Goal: Communication & Community: Answer question/provide support

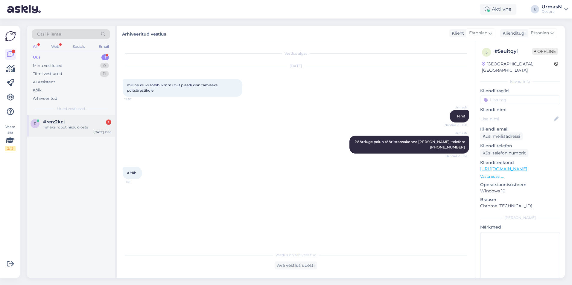
click at [60, 127] on div "Tahaks robot niiduki osta" at bounding box center [77, 127] width 68 height 5
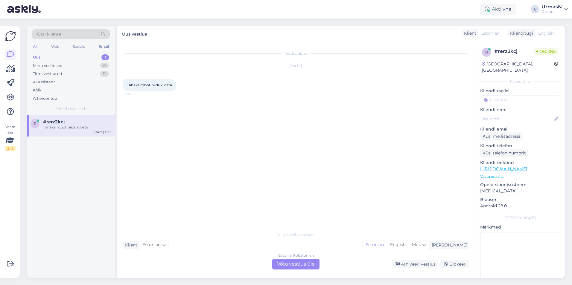
click at [291, 267] on div "Estonian to Estonian Võta vestlus üle" at bounding box center [295, 264] width 47 height 11
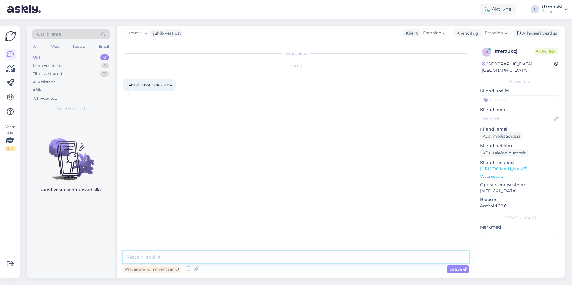
click at [177, 256] on textarea at bounding box center [296, 257] width 346 height 13
type textarea "Tere!"
click at [492, 174] on p "Vaata edasi ..." at bounding box center [520, 176] width 80 height 5
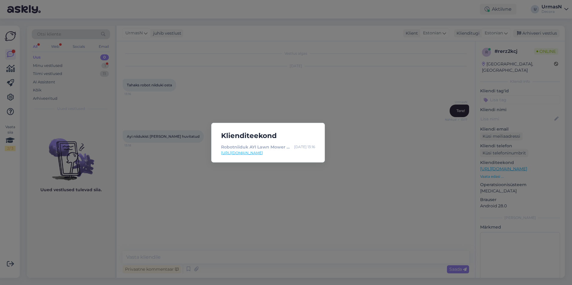
click at [188, 248] on div "Klienditeekond Robotniiduk AYI Lawn Mower A1 1400i 5060894981224 | Decora [DATE…" at bounding box center [286, 142] width 572 height 285
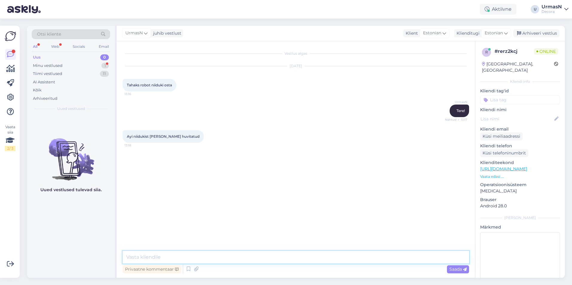
click at [165, 257] on textarea at bounding box center [296, 257] width 346 height 13
type textarea "N"
click at [141, 255] on textarea at bounding box center [296, 257] width 346 height 13
type textarea "K"
type textarea "Nii, milles täpsemalt küsimus on?"
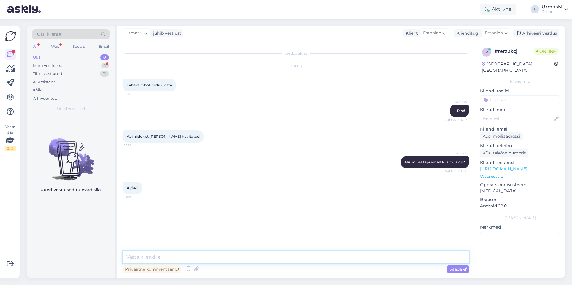
click at [159, 254] on textarea at bounding box center [296, 257] width 346 height 13
paste textarea "[URL][DOMAIN_NAME]"
type textarea "[URL][DOMAIN_NAME] See?"
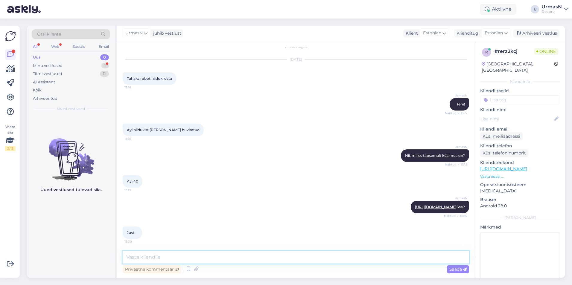
scroll to position [38, 0]
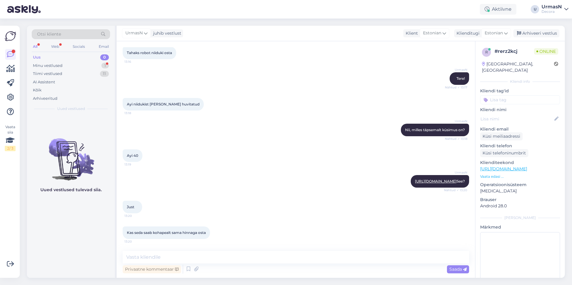
click at [164, 177] on div "UrmasN [URL][DOMAIN_NAME] See? Nähtud ✓ 13:20" at bounding box center [296, 182] width 346 height 26
click at [145, 254] on textarea at bounding box center [296, 257] width 346 height 13
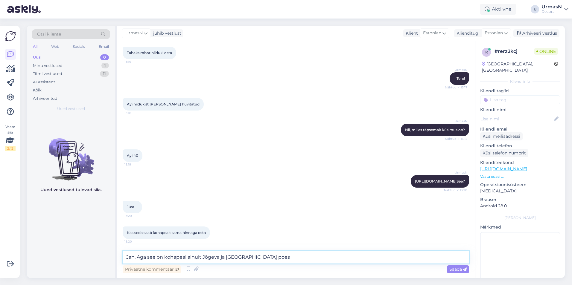
type textarea "Jah. Aga see on kohapeal ainult Jõgeva ja [GEOGRAPHIC_DATA] poes."
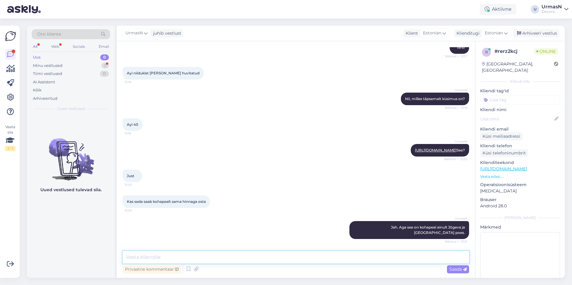
scroll to position [89, 0]
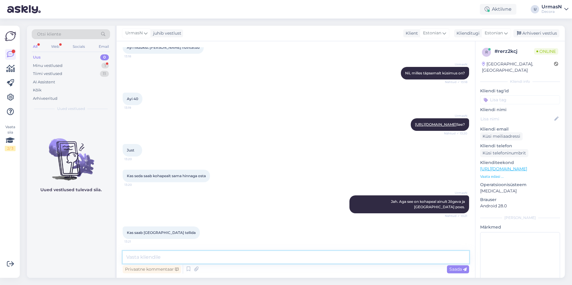
click at [163, 258] on textarea at bounding box center [296, 257] width 346 height 13
type textarea "Jah, saab. [PERSON_NAME] ära tellite, siis jõuab järgmisel teisipäeval [GEOGRAP…"
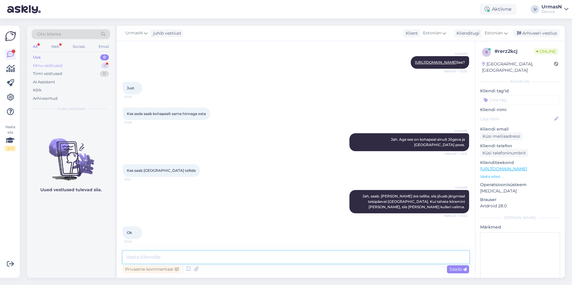
scroll to position [158, 0]
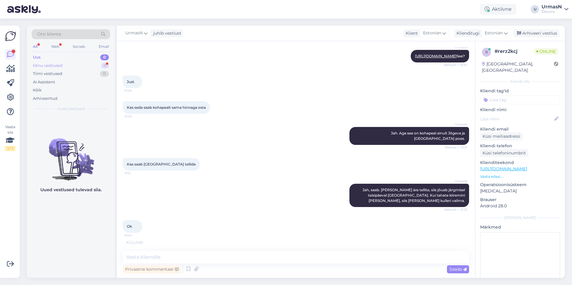
click at [50, 63] on div "Minu vestlused" at bounding box center [48, 66] width 30 height 6
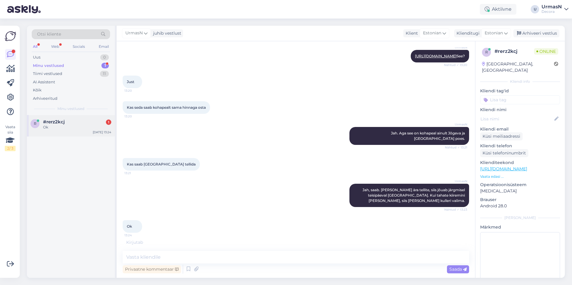
click at [70, 124] on div "#rerz2kcj 1" at bounding box center [77, 121] width 68 height 5
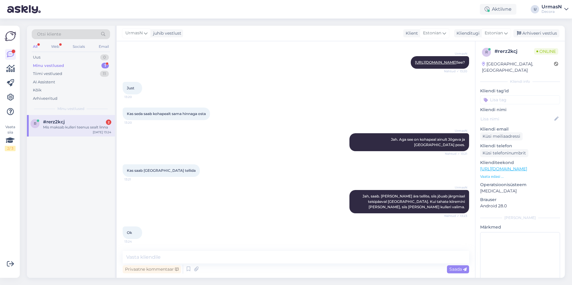
scroll to position [203, 0]
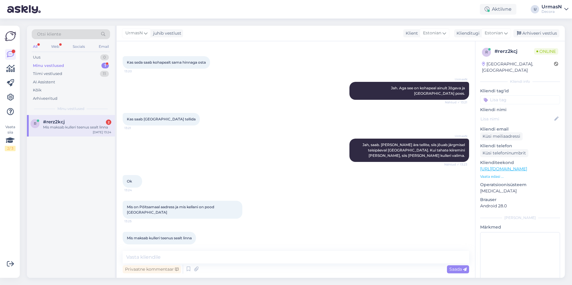
click at [74, 124] on div "#rerz2kcj 2" at bounding box center [77, 121] width 68 height 5
click at [170, 255] on textarea at bounding box center [296, 257] width 346 height 13
click at [168, 255] on textarea at bounding box center [296, 257] width 346 height 13
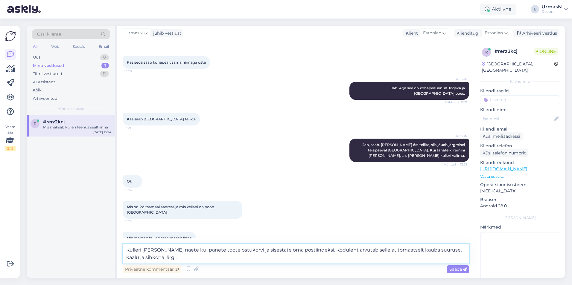
click at [130, 258] on textarea "Kulleri [PERSON_NAME] näete kui panete toote ostukorvi ja sisestate oma postiin…" at bounding box center [296, 254] width 346 height 20
click at [132, 258] on textarea "Kulleri [PERSON_NAME] näete kui panete toote ostukorvi ja sisestate oma postiin…" at bounding box center [296, 254] width 346 height 20
type textarea "Kulleri [PERSON_NAME] näete kui panete toote ostukorvi ja sisestate oma postiin…"
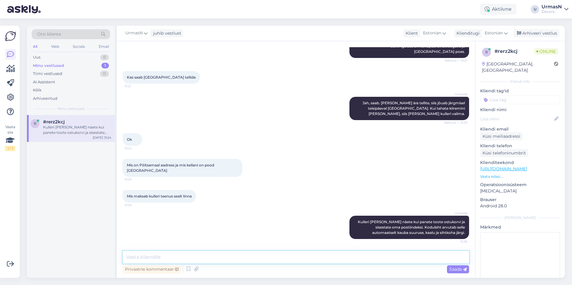
scroll to position [239, 0]
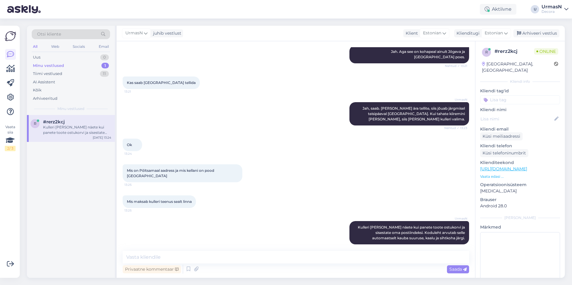
click at [170, 251] on div "Vestlus algas [DATE] Tahaks robot niiduki osta 13:16 UrmasN Tere! Nähtud ✓ 13:1…" at bounding box center [296, 159] width 358 height 237
click at [164, 261] on textarea at bounding box center [296, 257] width 346 height 13
paste textarea "[STREET_ADDRESS]"
click at [126, 257] on textarea "[STREET_ADDRESS]" at bounding box center [296, 257] width 346 height 13
click at [249, 259] on textarea "Põltsamaa Decora aadress - [STREET_ADDRESS]" at bounding box center [296, 257] width 346 height 13
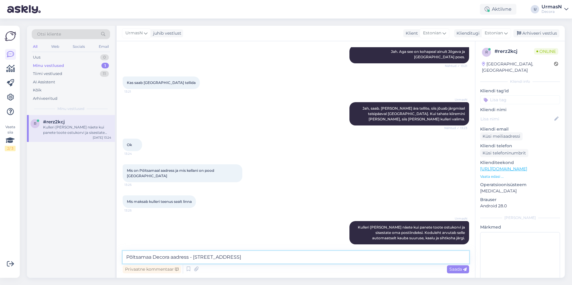
paste textarea "E-R 8 - 19"
type textarea "Põltsamaa Decora aadress - [GEOGRAPHIC_DATA] mnt 23a E-R 8 - 19"
click at [455, 268] on span "Saada" at bounding box center [457, 269] width 17 height 5
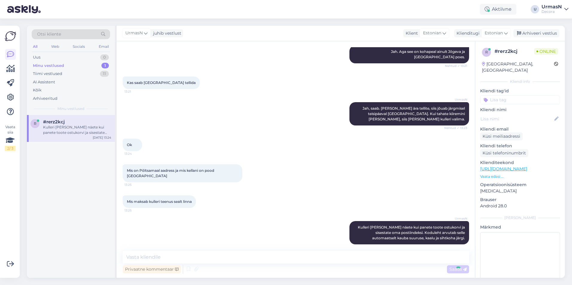
scroll to position [265, 0]
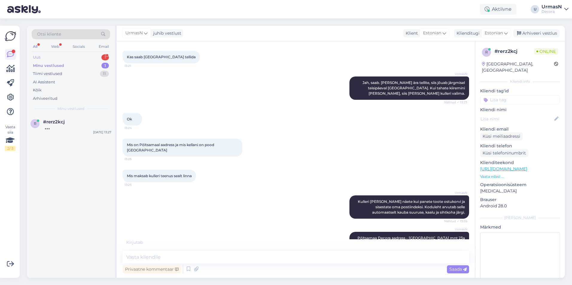
click at [45, 55] on div "Uus 1" at bounding box center [71, 57] width 78 height 8
click at [64, 128] on div "Ostsin 1 aga tegelikult vajan 2" at bounding box center [77, 127] width 68 height 5
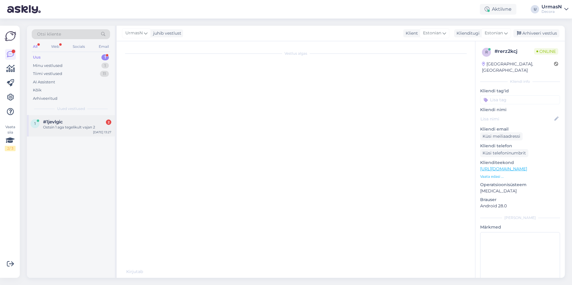
scroll to position [0, 0]
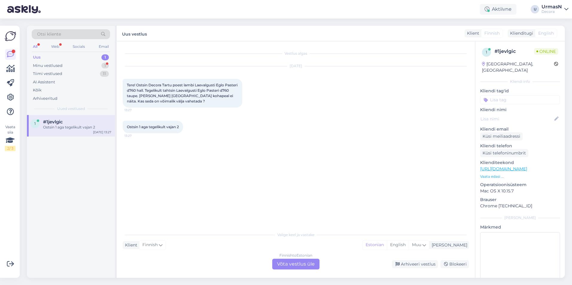
click at [295, 265] on div "Finnish to Estonian Võta vestlus üle" at bounding box center [295, 264] width 47 height 11
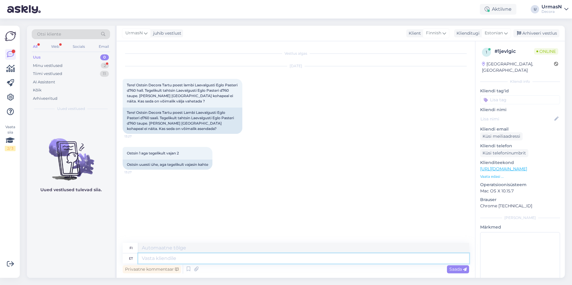
click at [164, 261] on textarea at bounding box center [303, 259] width 331 height 10
click at [447, 35] on div "Finnish" at bounding box center [436, 33] width 27 height 10
type input "es"
click at [414, 71] on link "Estonian" at bounding box center [428, 70] width 66 height 10
click at [150, 254] on textarea at bounding box center [296, 257] width 346 height 13
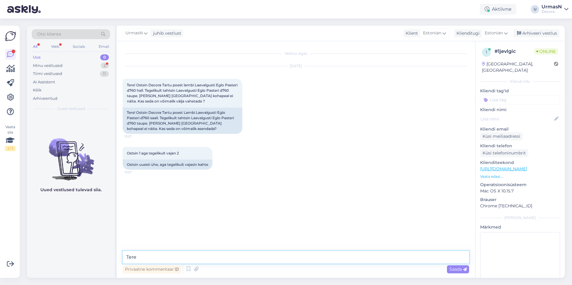
type textarea "Tere!"
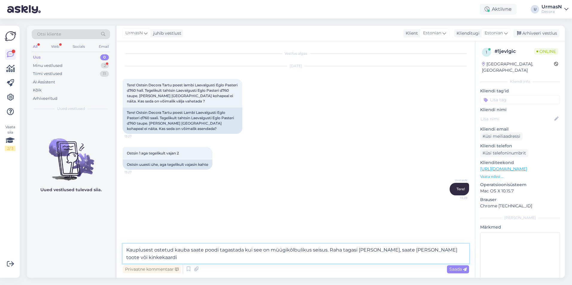
type textarea "Kauplusest ostetud kauba saate poodi tagastada kui see on müügikõlbulikus seisu…"
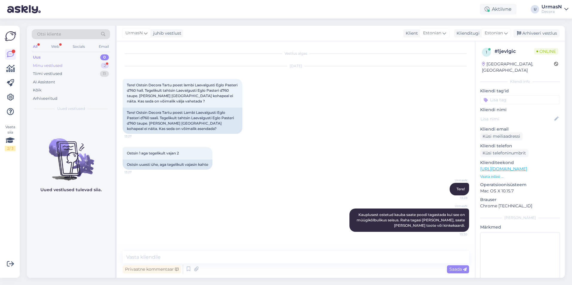
click at [47, 66] on div "Minu vestlused" at bounding box center [48, 66] width 30 height 6
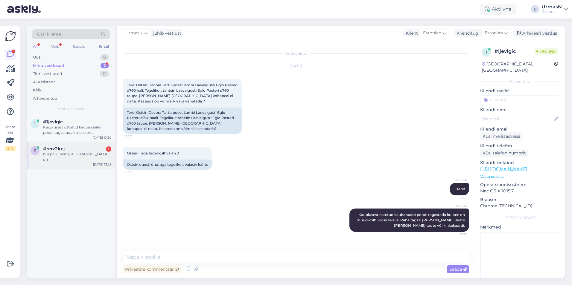
click at [63, 157] on div "Kui palju neid [GEOGRAPHIC_DATA] on" at bounding box center [77, 157] width 68 height 11
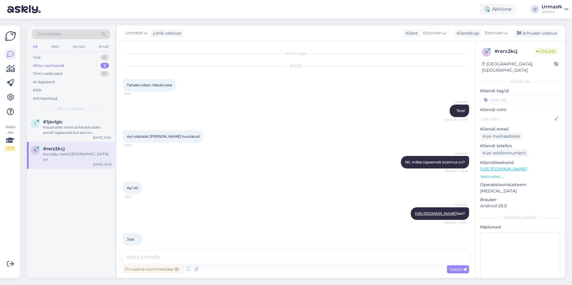
scroll to position [291, 0]
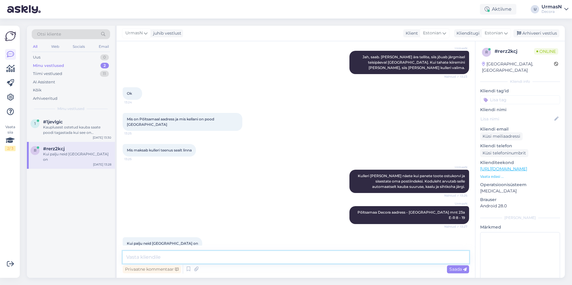
click at [159, 262] on textarea at bounding box center [296, 257] width 346 height 13
type textarea "2 tükki"
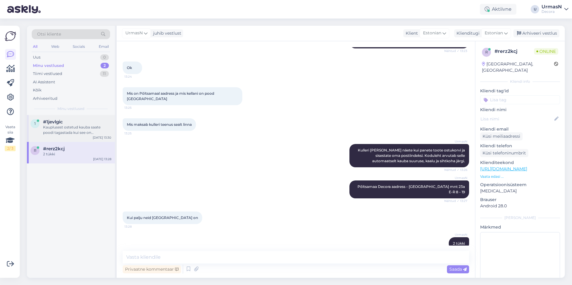
click at [72, 130] on div "Kauplusest ostetud kauba saate poodi tagastada kui see on müügikõlbulikus seisu…" at bounding box center [77, 130] width 68 height 11
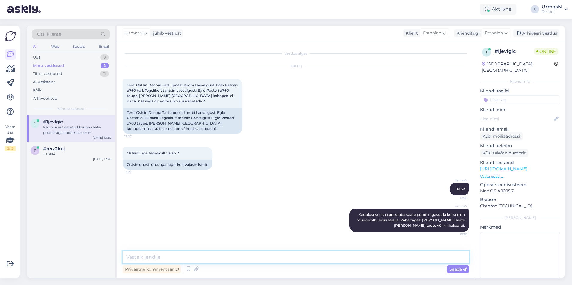
click at [150, 260] on textarea at bounding box center [296, 257] width 346 height 13
type textarea "[GEOGRAPHIC_DATA] on muidu seda valgustit 2tk olemas."
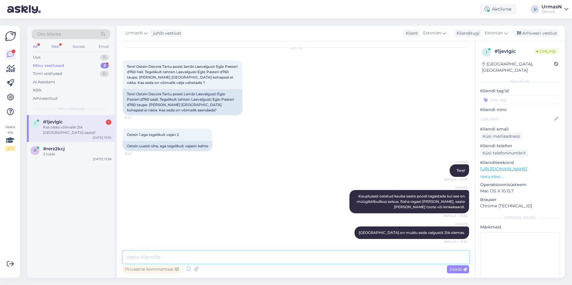
scroll to position [44, 0]
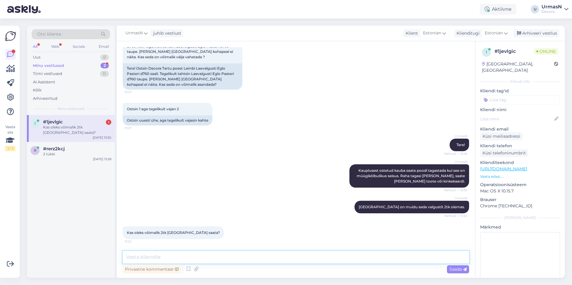
click at [171, 256] on textarea at bounding box center [296, 257] width 346 height 13
click at [69, 125] on div "Kas oleks võimalik 2tk [GEOGRAPHIC_DATA] saata?" at bounding box center [77, 130] width 68 height 11
click at [164, 258] on textarea at bounding box center [296, 257] width 346 height 13
type textarea "Tehke e-poes tellimus ja valige kättesaamine Tartu kauplusest. Jõuavad kas kolm…"
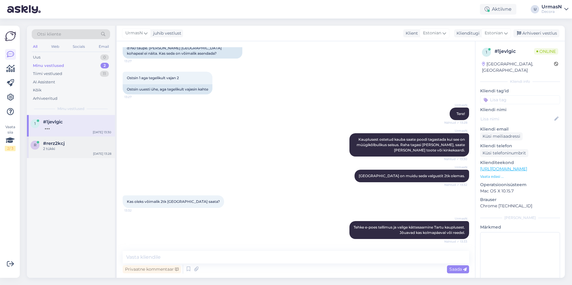
click at [68, 148] on div "2 tükki" at bounding box center [77, 148] width 68 height 5
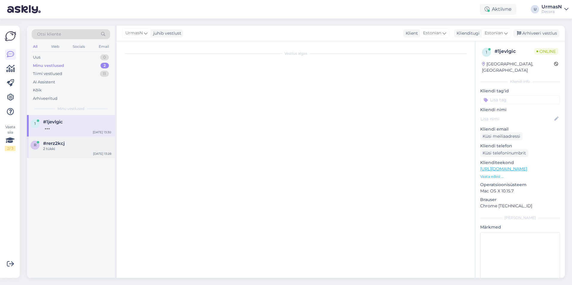
scroll to position [316, 0]
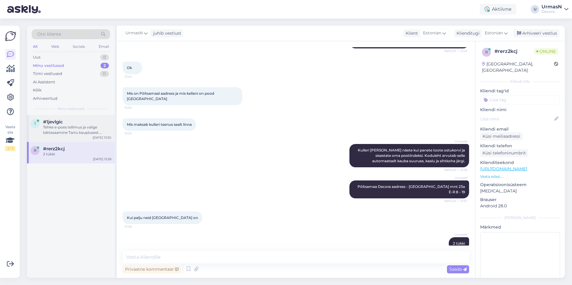
click at [78, 130] on div "Tehke e-poes tellimus ja valige kättesaamine Tartu kauplusest. Jõuavad kas kolm…" at bounding box center [77, 130] width 68 height 11
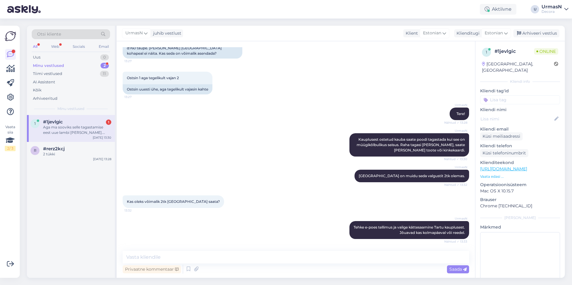
scroll to position [112, 0]
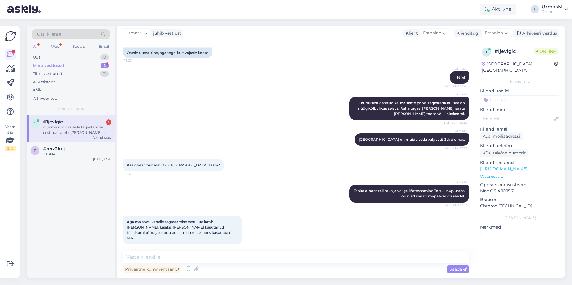
click at [63, 126] on div "Aga ma sooviks selle tagastamise eest uue lambi [PERSON_NAME]. Lisaks, [PERSON_…" at bounding box center [77, 130] width 68 height 11
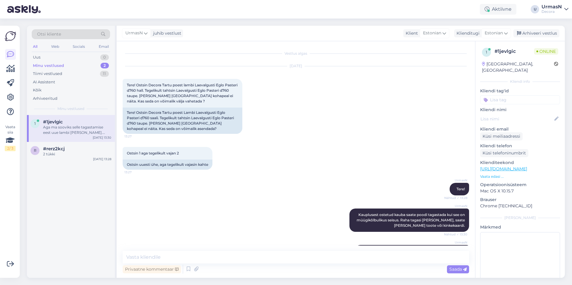
click at [83, 134] on div "Aga ma sooviks selle tagastamise eest uue lambi [PERSON_NAME]. Lisaks, [PERSON_…" at bounding box center [77, 130] width 68 height 11
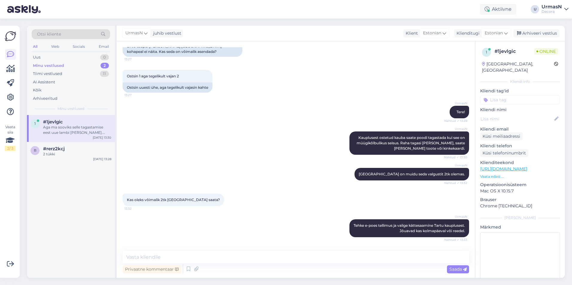
scroll to position [112, 0]
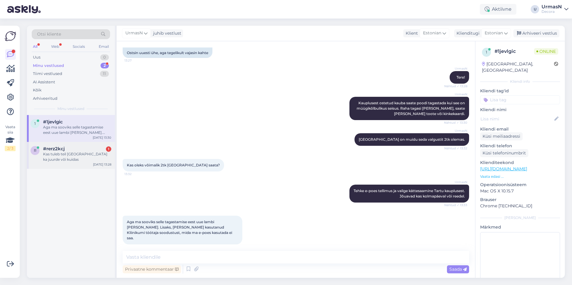
click at [61, 158] on div "Kas tuleb teil [GEOGRAPHIC_DATA] ka juurde või kuidas" at bounding box center [77, 157] width 68 height 11
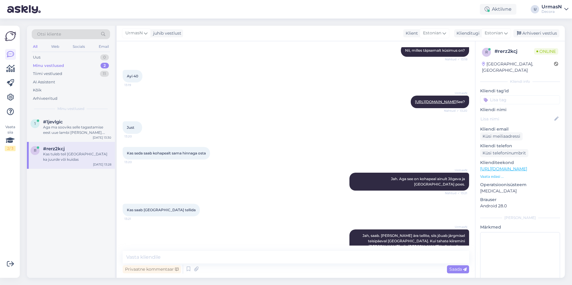
scroll to position [342, 0]
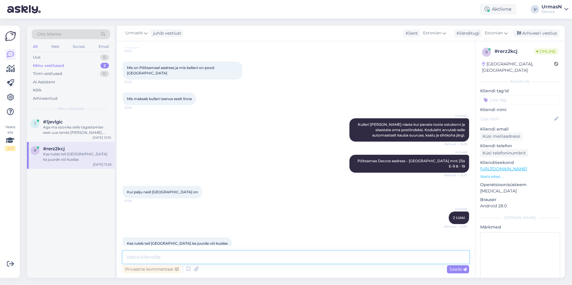
click at [173, 255] on textarea at bounding box center [296, 257] width 346 height 13
type textarea "[PERSON_NAME], muruniidukite hooaeg hakkab läbi saama vaikselt juba."
click at [464, 269] on icon at bounding box center [465, 270] width 4 height 4
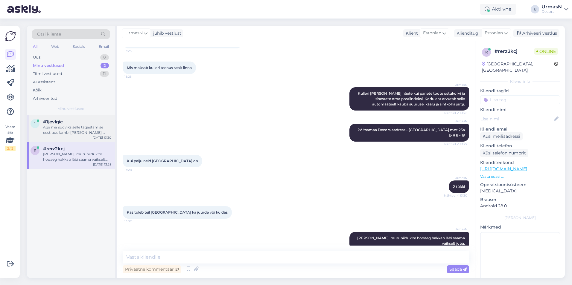
click at [71, 131] on div "Aga ma sooviks selle tagastamise eest uue lambi [PERSON_NAME]. Lisaks, [PERSON_…" at bounding box center [77, 130] width 68 height 11
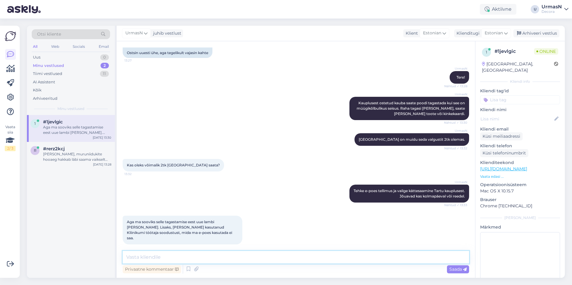
click at [179, 257] on textarea at bounding box center [296, 257] width 346 height 13
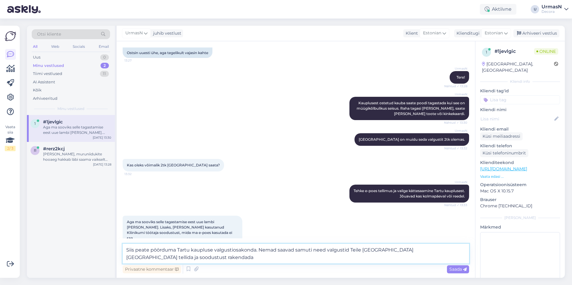
type textarea "Siis peate pöörduma Tartu kaupluse valgustiosakonda. Nemad saavad samuti need v…"
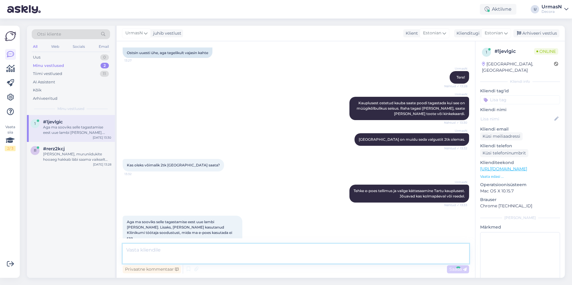
scroll to position [148, 0]
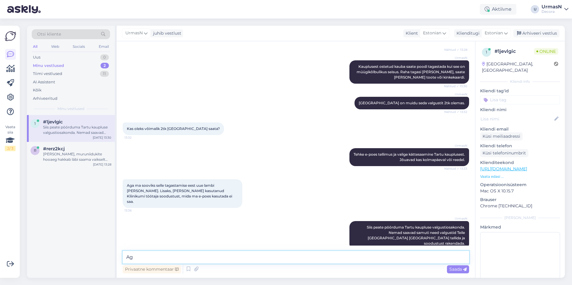
type textarea "A"
type textarea "S"
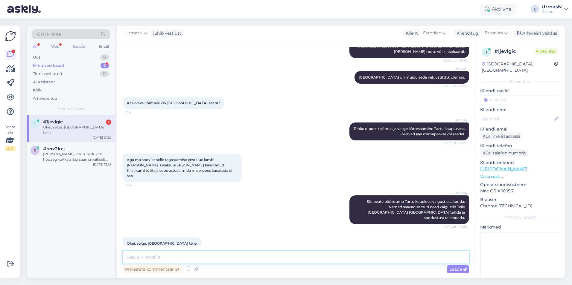
click at [175, 254] on textarea at bounding box center [296, 257] width 346 height 13
type textarea "Kena päeva jätku!"
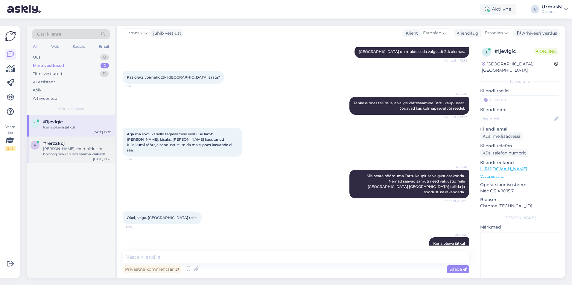
click at [92, 148] on div "[PERSON_NAME], muruniidukite hooaeg hakkab läbi saama vaikselt juba." at bounding box center [77, 151] width 68 height 11
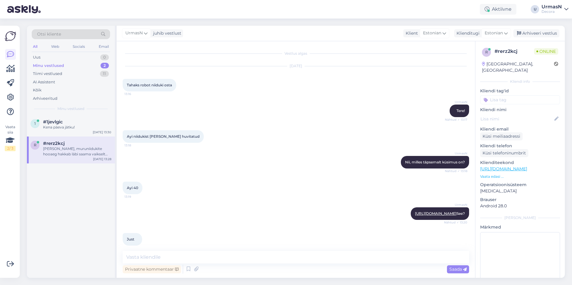
scroll to position [373, 0]
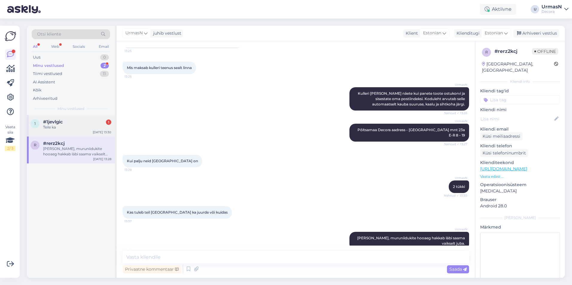
click at [64, 121] on div "#1jevlgic 1" at bounding box center [77, 121] width 68 height 5
